Goal: Task Accomplishment & Management: Complete application form

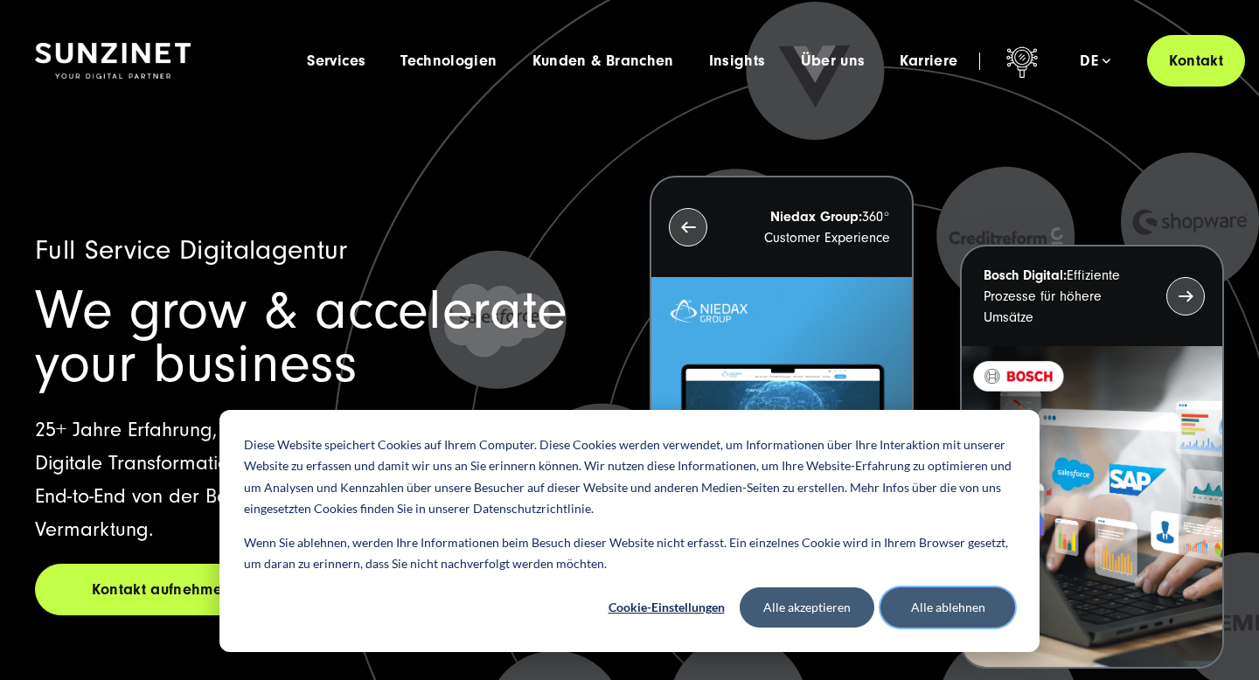
click at [922, 597] on button "Alle ablehnen" at bounding box center [947, 608] width 135 height 40
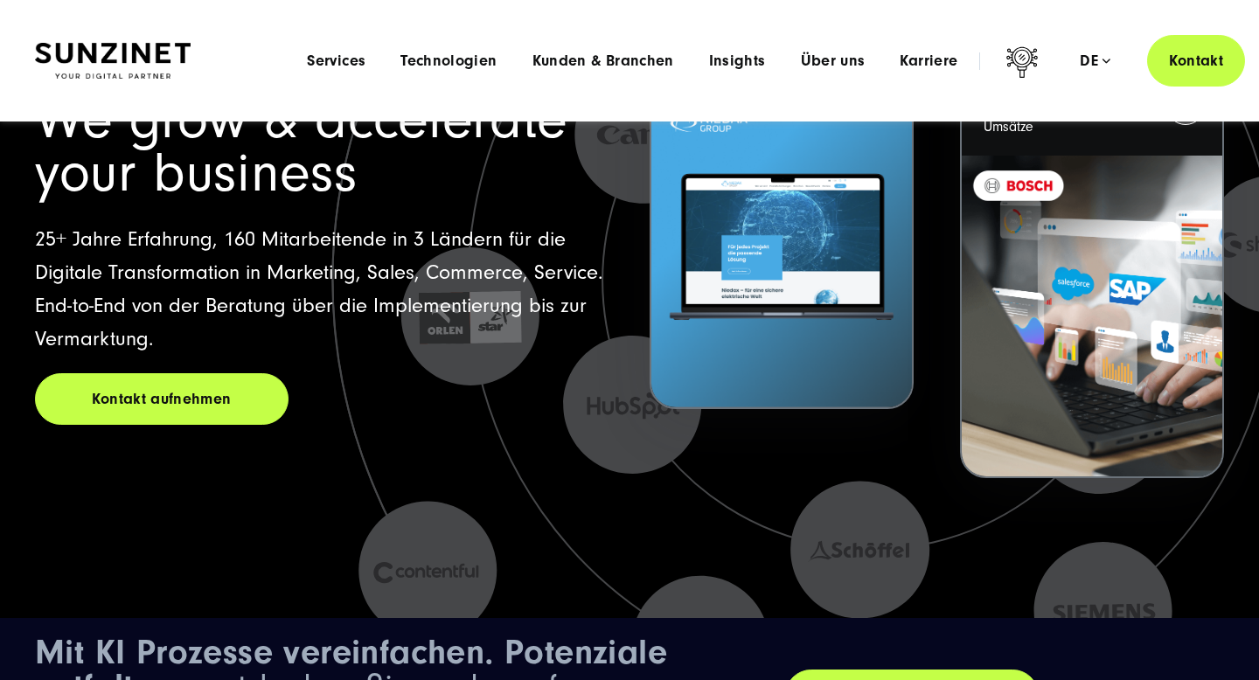
scroll to position [133, 0]
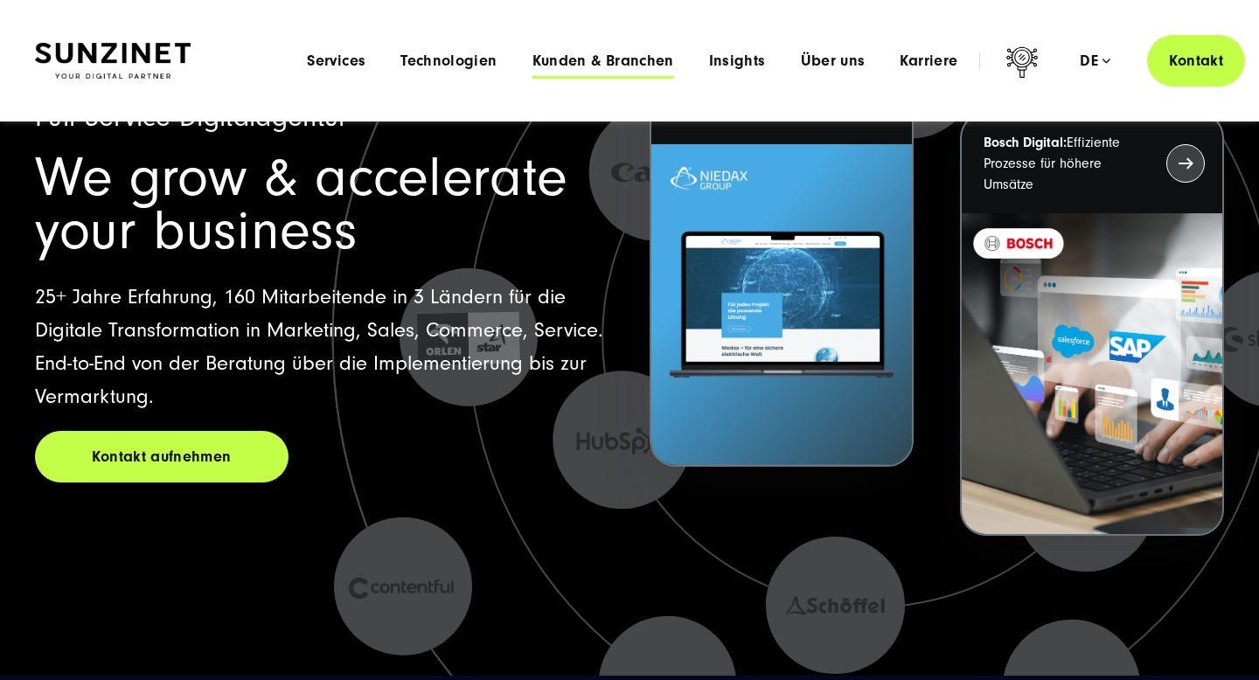
click at [588, 65] on span "Kunden & Branchen" at bounding box center [603, 60] width 142 height 17
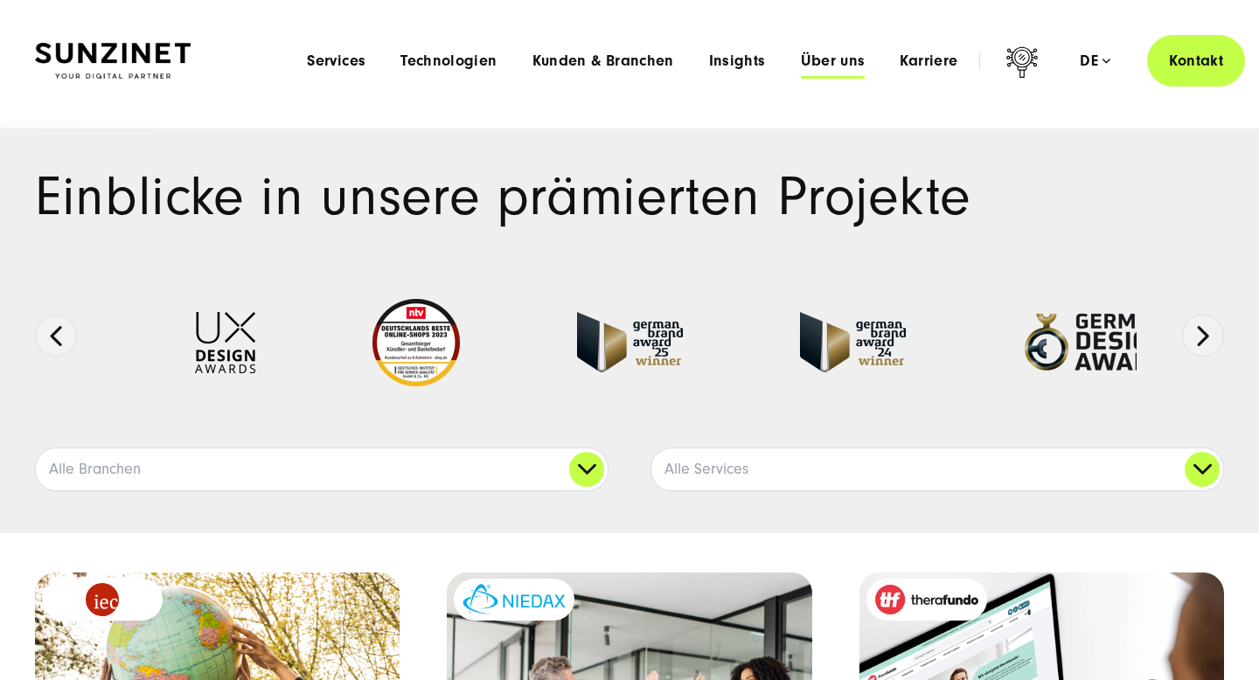
click at [847, 65] on span "Über uns" at bounding box center [833, 60] width 65 height 17
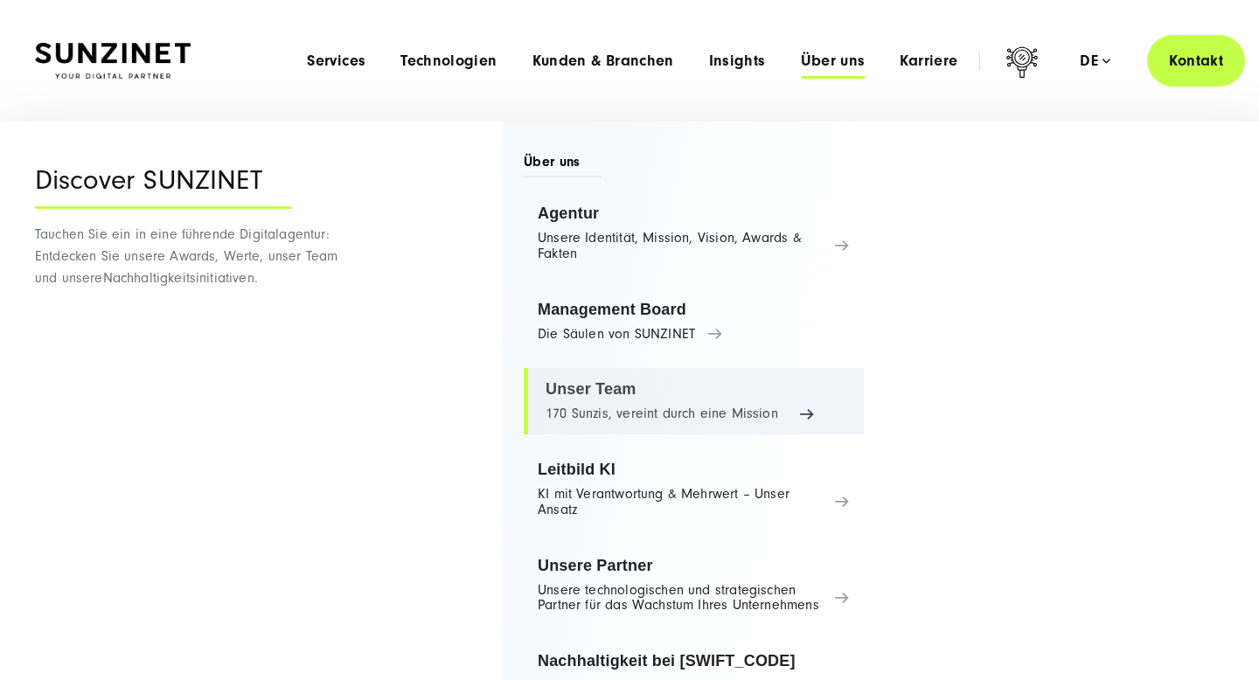
click at [742, 405] on link "Unser Team 170 Sunzis, vereint durch eine Mission" at bounding box center [694, 401] width 340 height 66
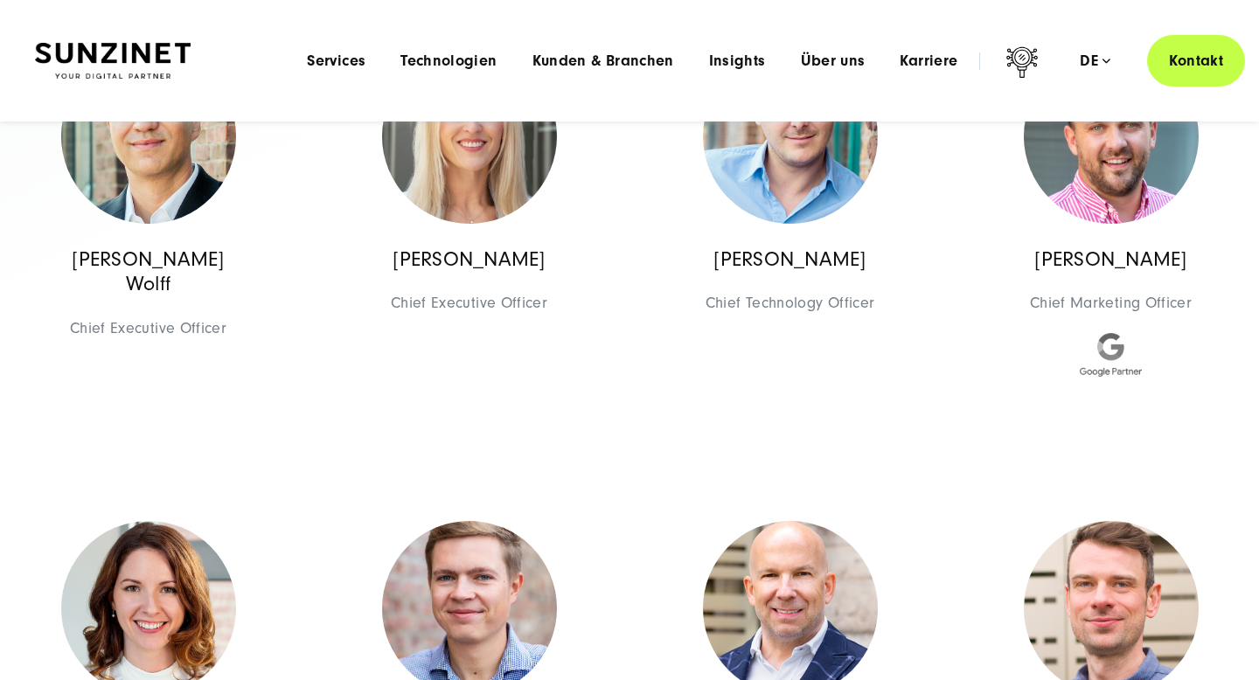
scroll to position [394, 0]
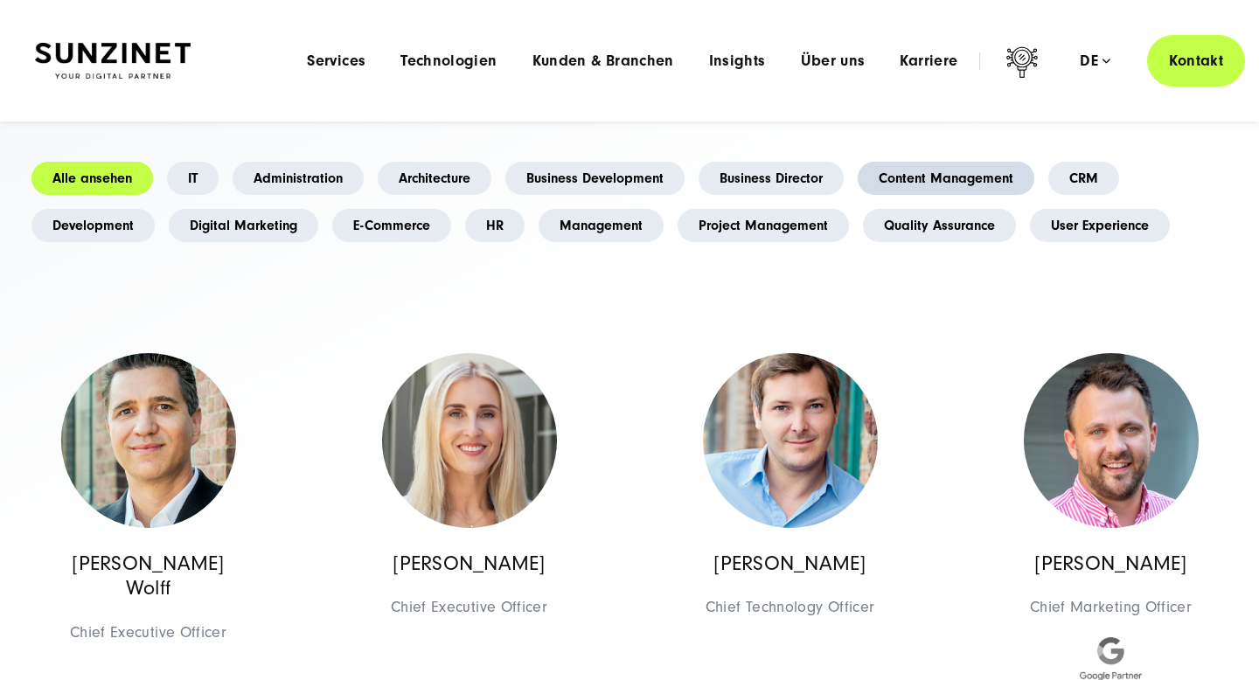
click at [951, 191] on link "Content Management" at bounding box center [946, 178] width 177 height 33
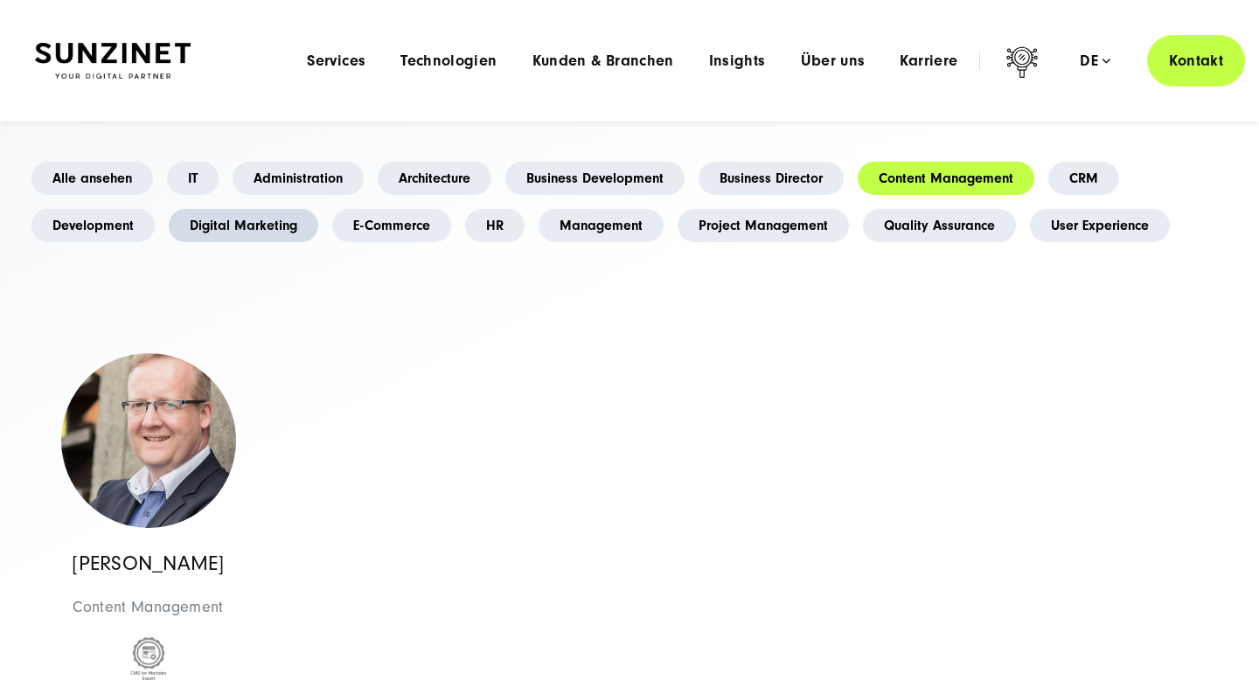
click at [251, 218] on link "Digital Marketing" at bounding box center [244, 225] width 150 height 33
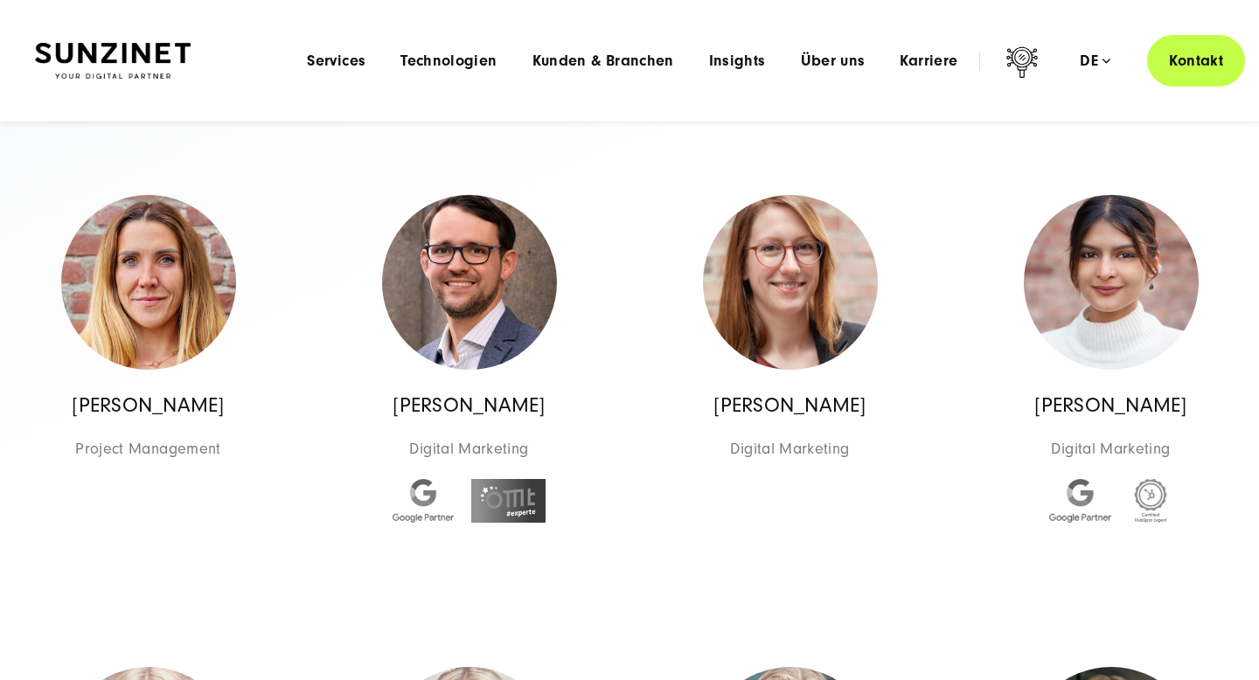
scroll to position [545, 0]
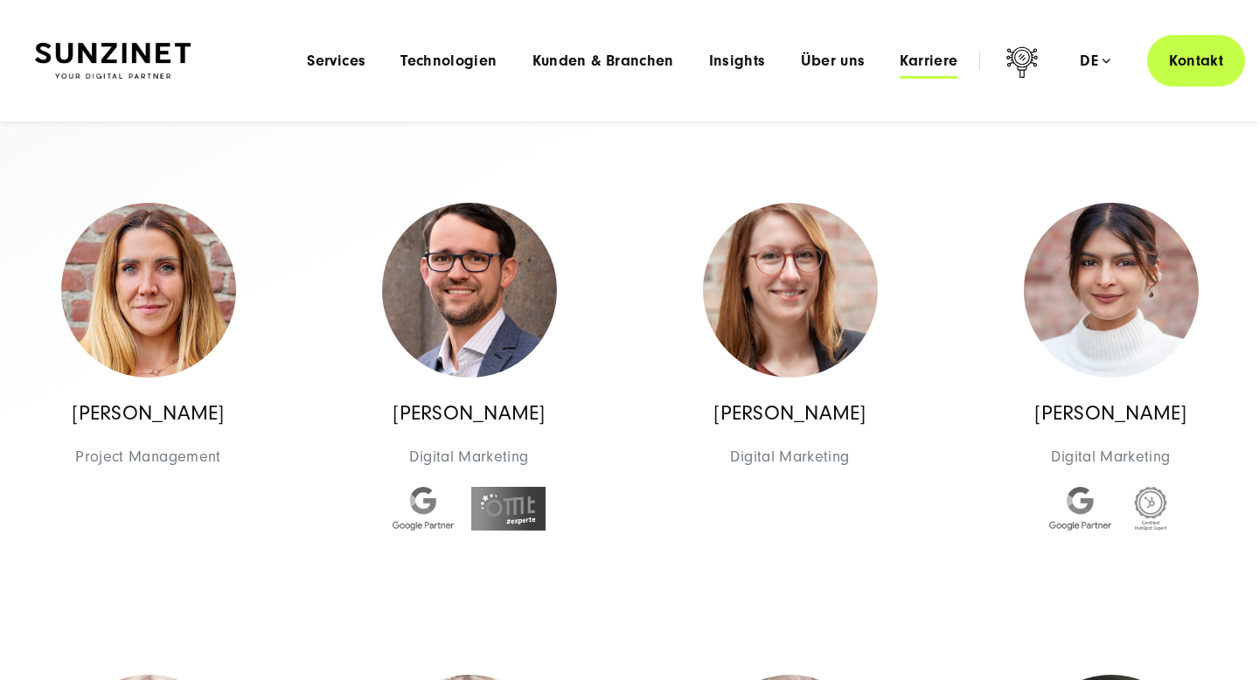
click at [931, 59] on span "Karriere" at bounding box center [929, 60] width 58 height 17
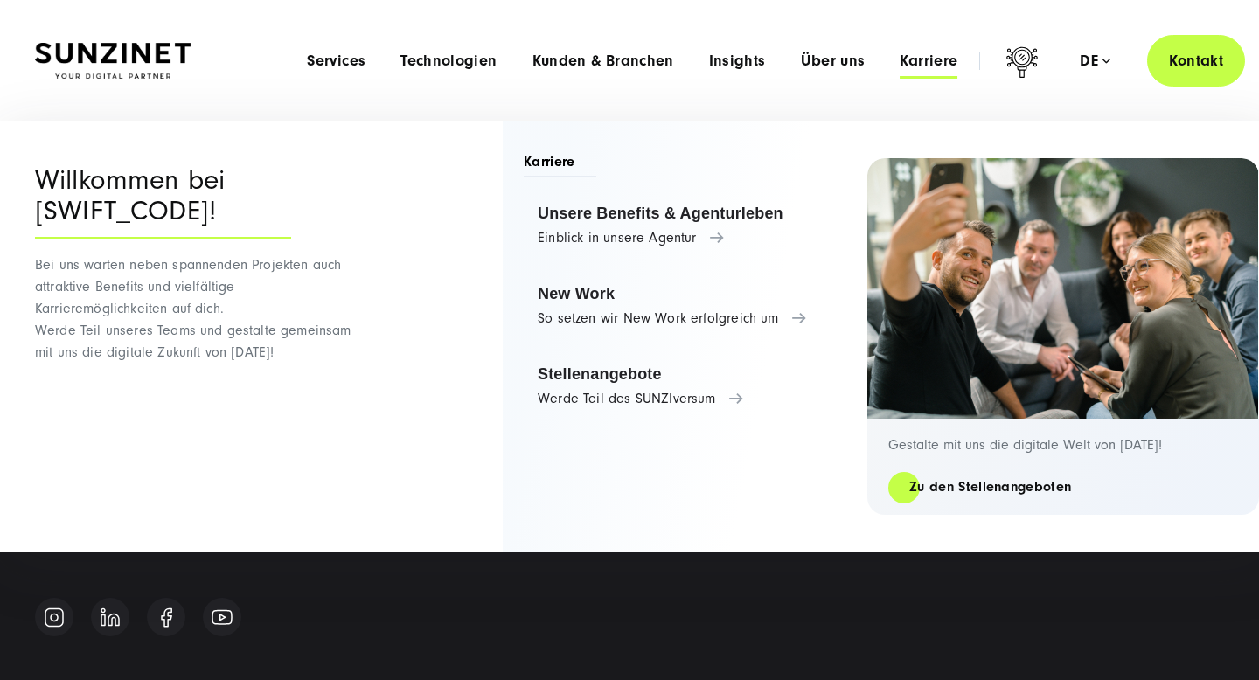
scroll to position [4575, 0]
click at [109, 615] on img at bounding box center [110, 624] width 19 height 19
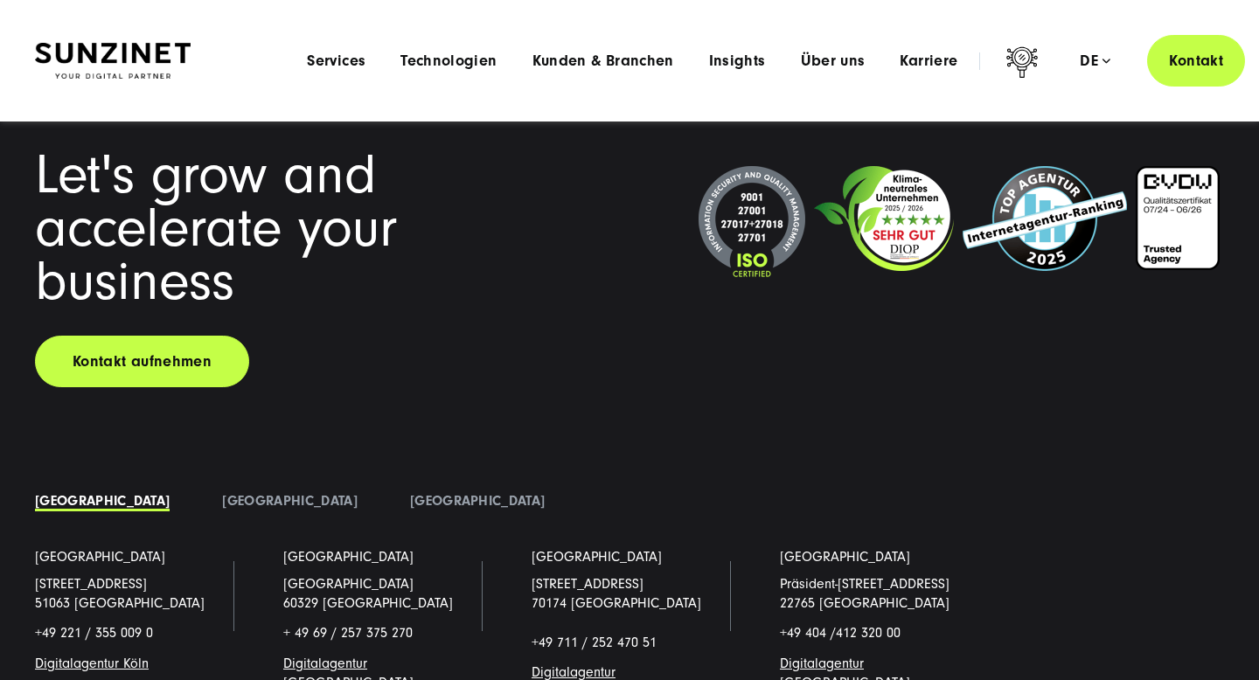
scroll to position [4352, 0]
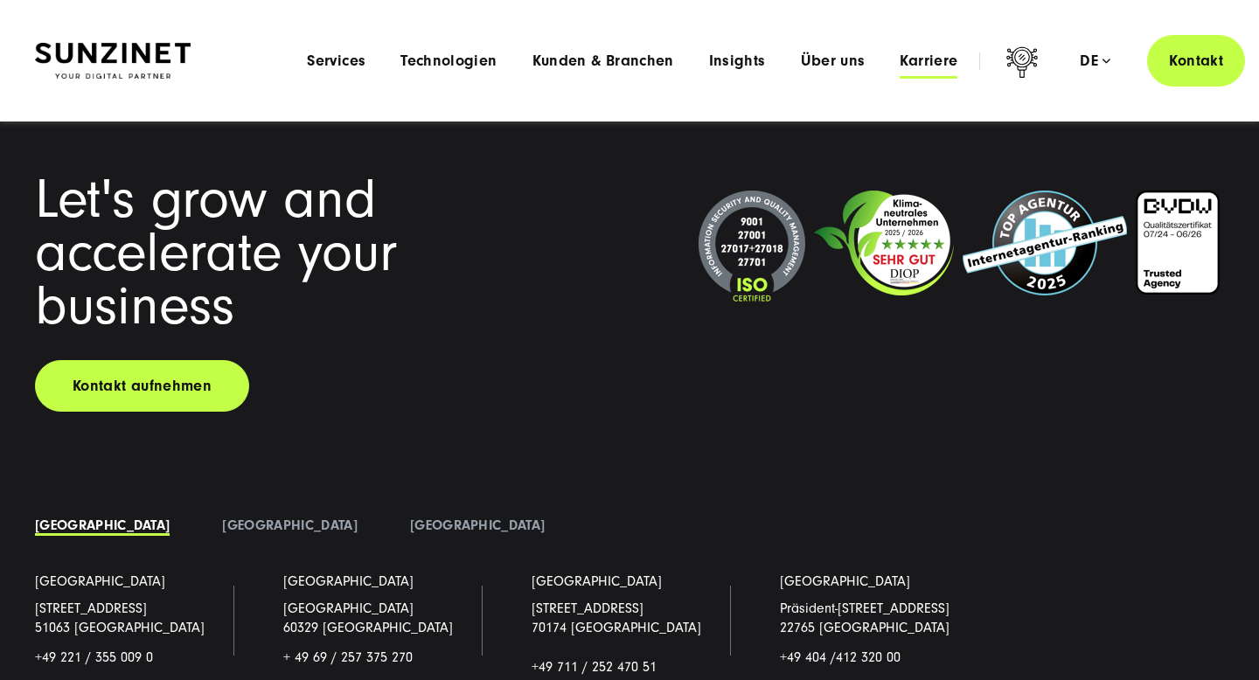
click at [931, 53] on span "Karriere" at bounding box center [929, 60] width 58 height 17
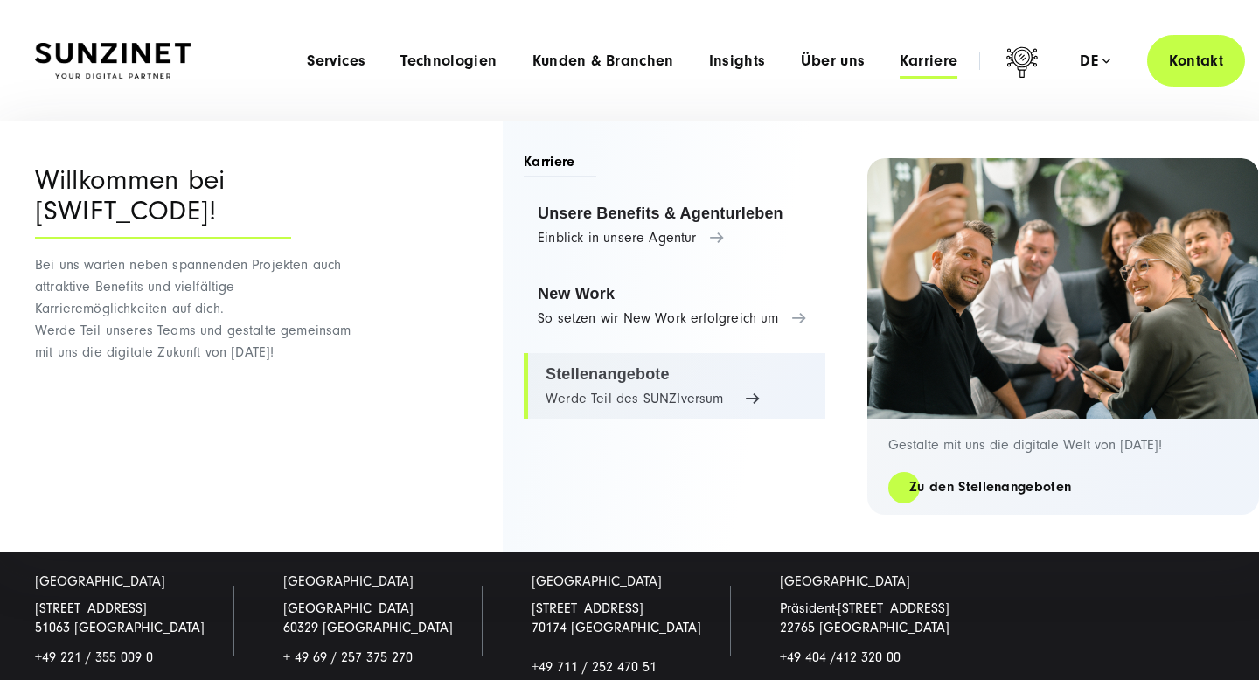
click at [628, 402] on link "Stellenangebote Werde Teil des SUNZIversum" at bounding box center [675, 386] width 302 height 66
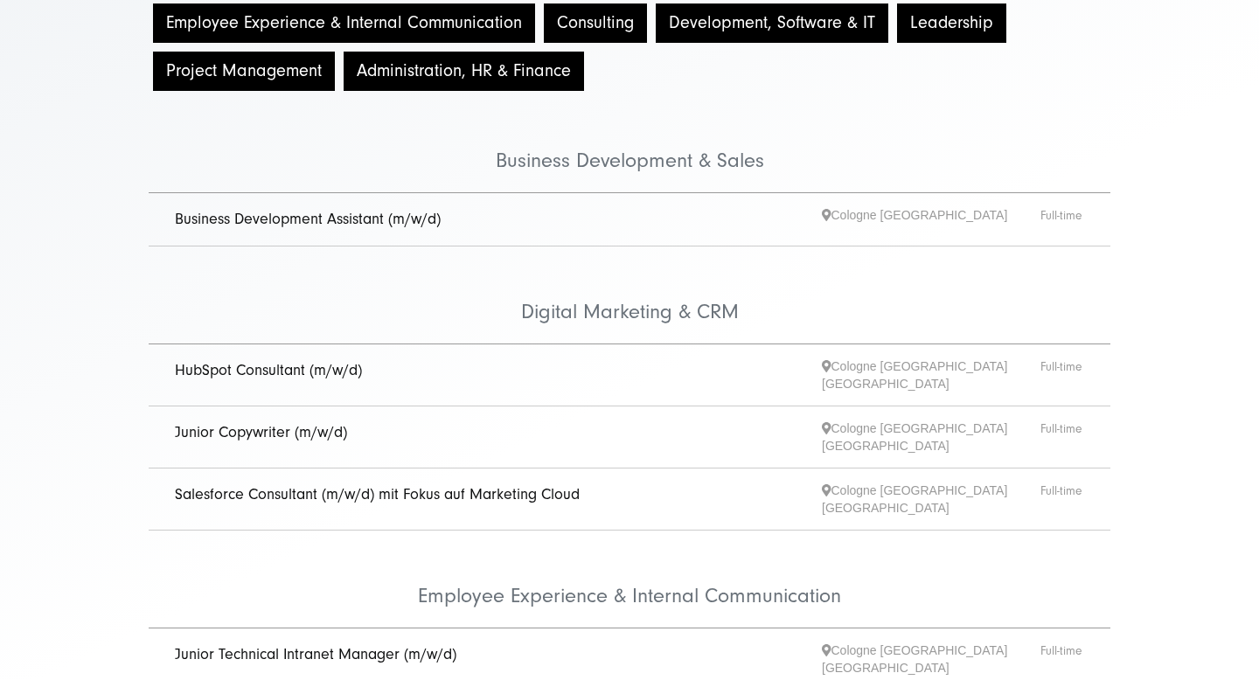
scroll to position [326, 0]
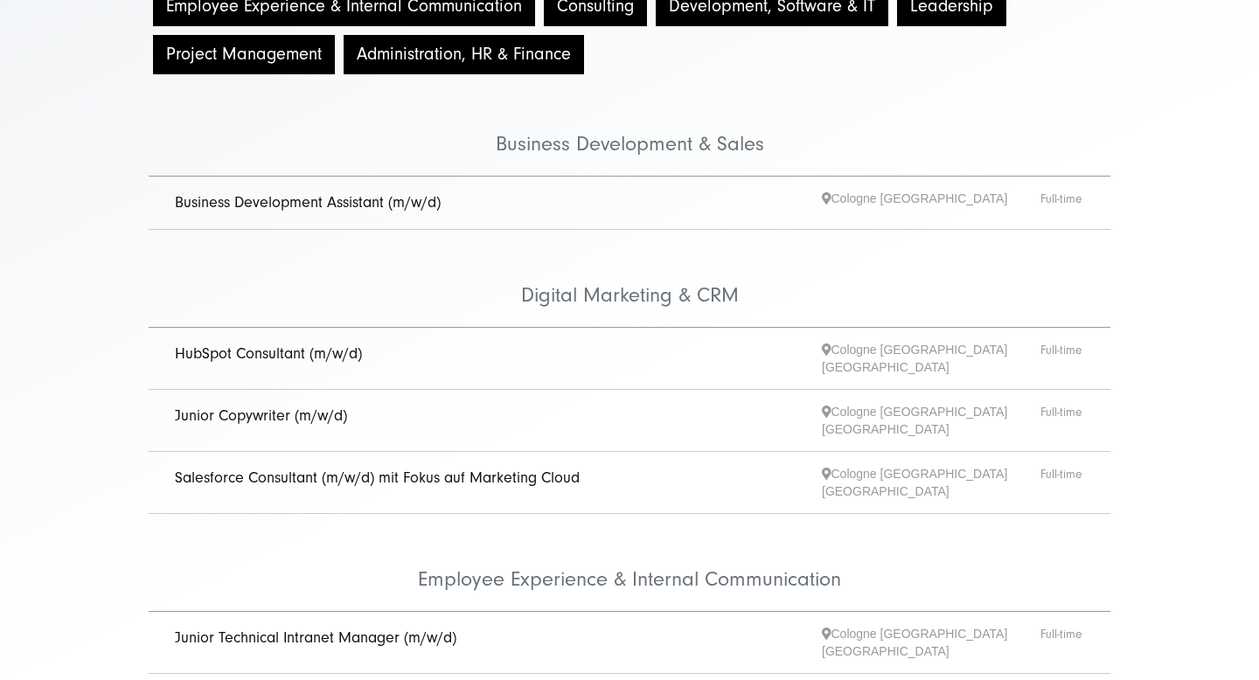
click at [319, 408] on link "Junior Copywriter (m/w/d)" at bounding box center [261, 416] width 172 height 18
